Goal: Task Accomplishment & Management: Manage account settings

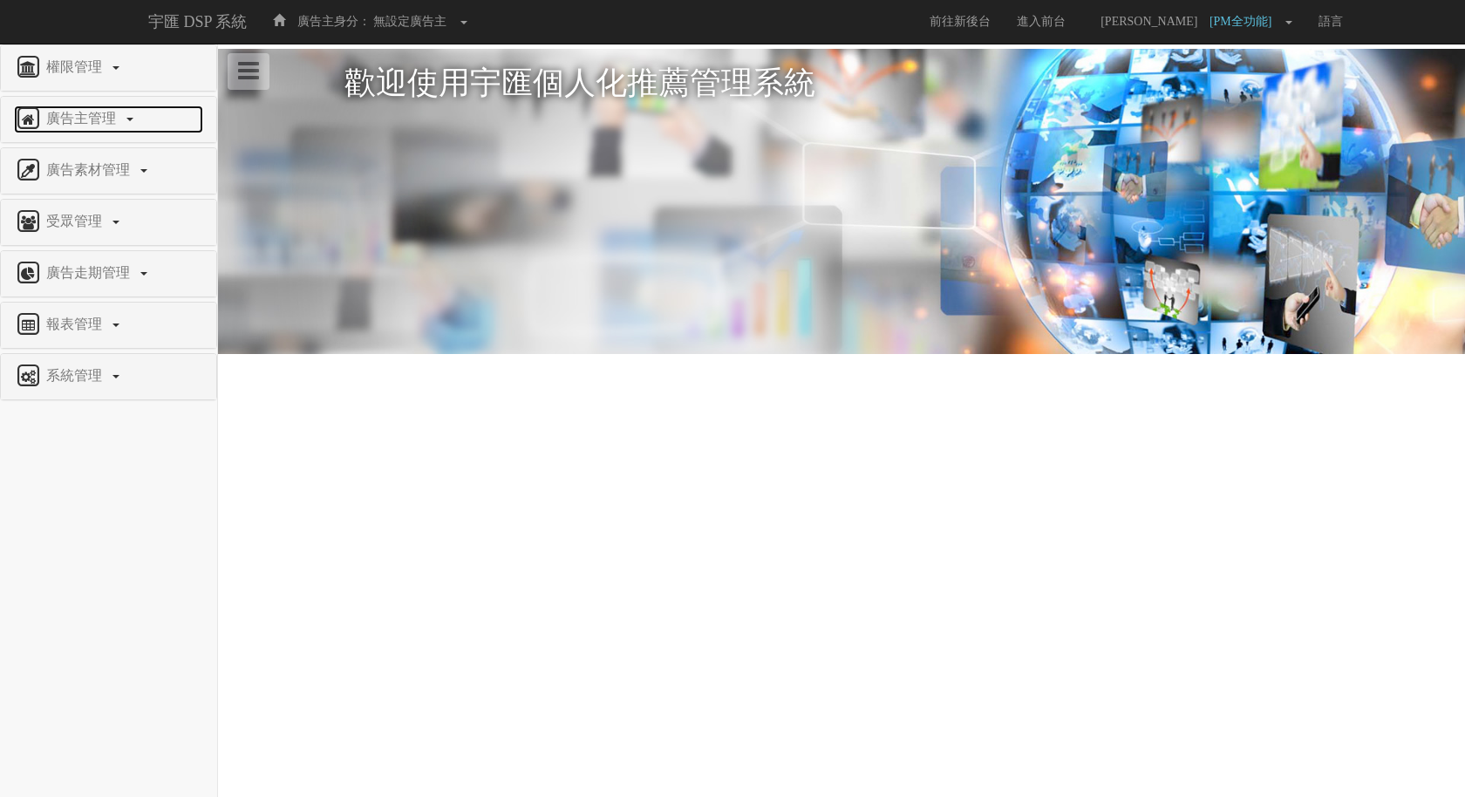
click at [100, 111] on span "廣告主管理" at bounding box center [83, 118] width 83 height 15
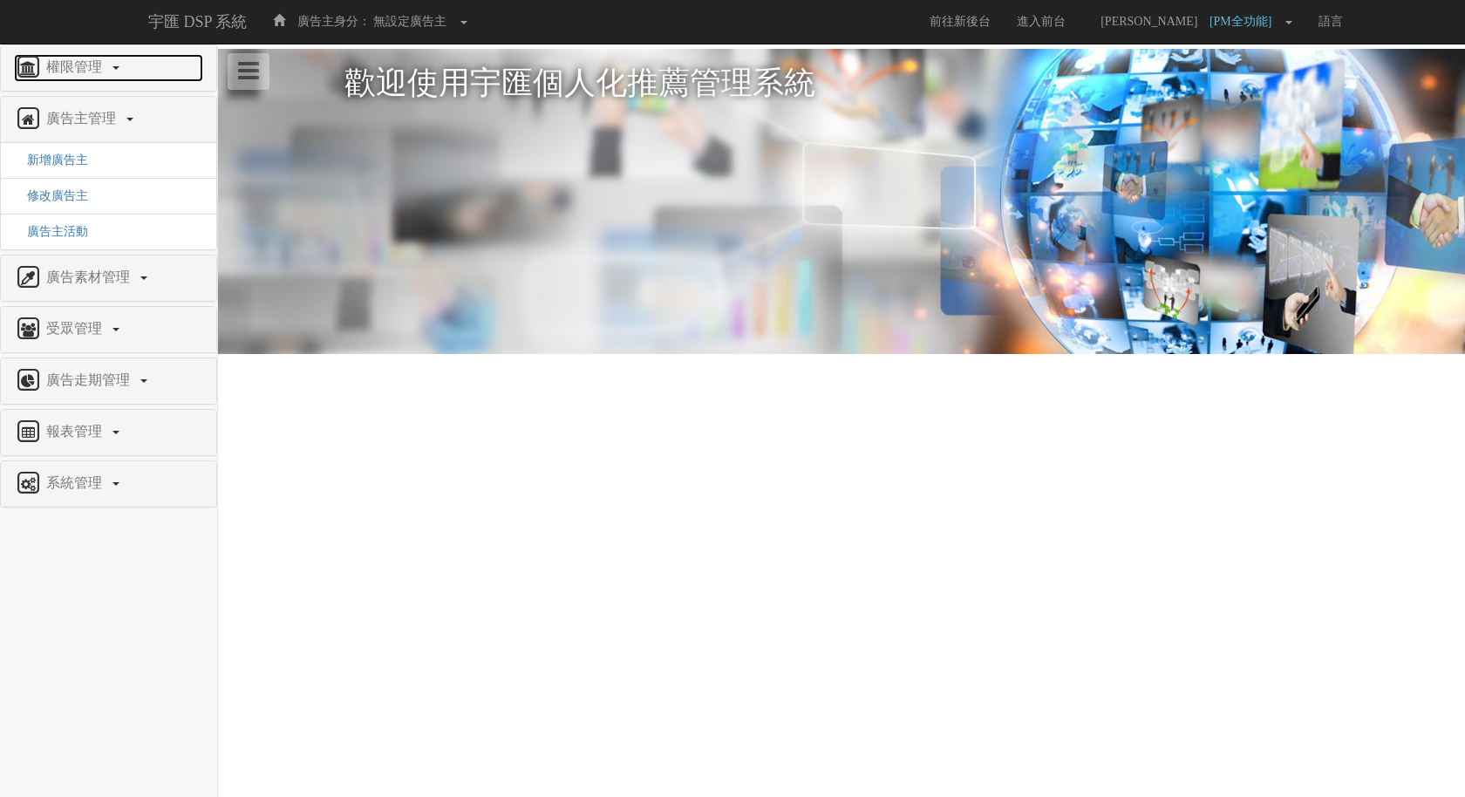
click at [89, 68] on span "權限管理" at bounding box center [76, 66] width 69 height 15
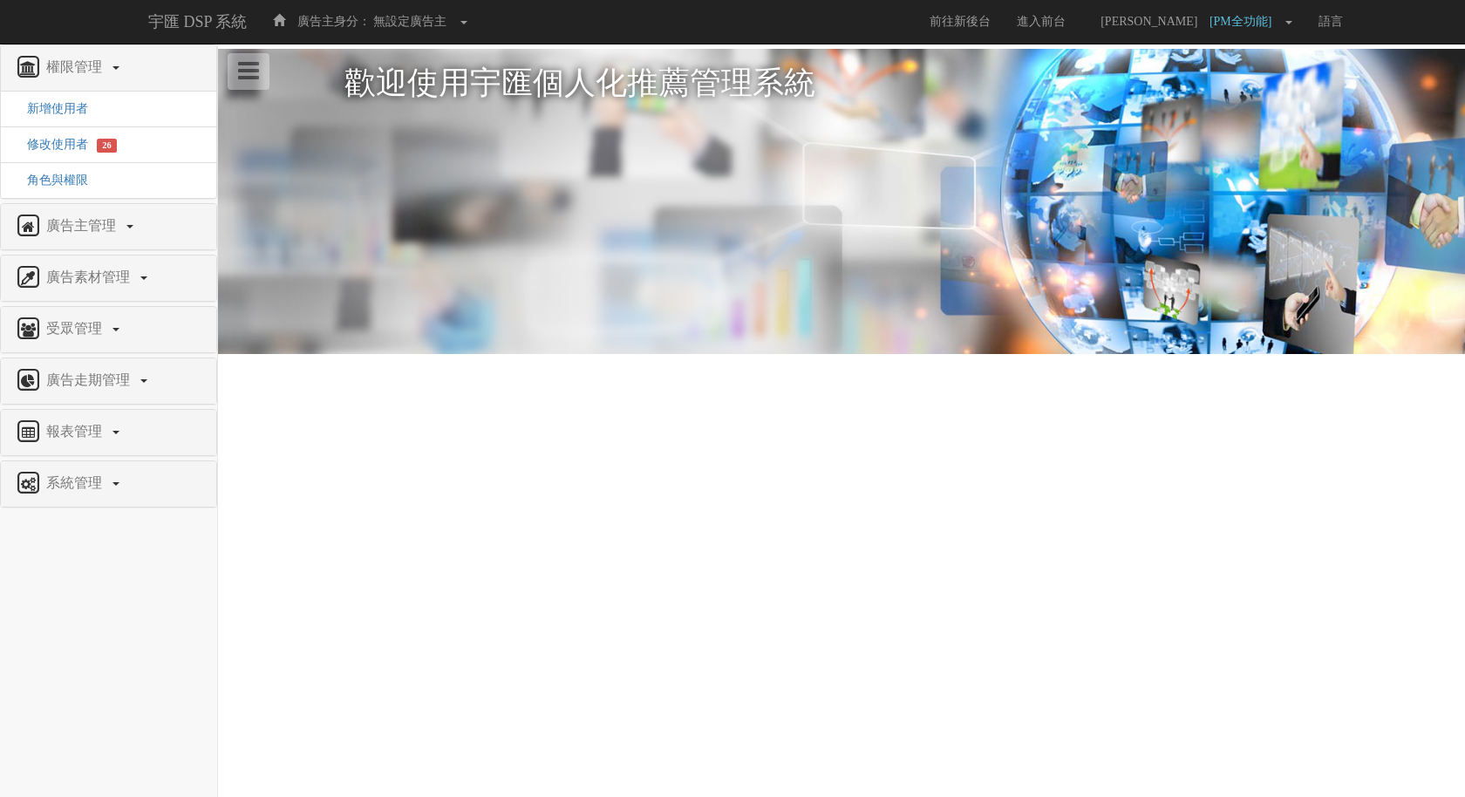
click at [58, 159] on li "修改使用者 26" at bounding box center [108, 144] width 215 height 37
click at [62, 141] on span "修改使用者" at bounding box center [51, 144] width 74 height 13
